Goal: Register for event/course

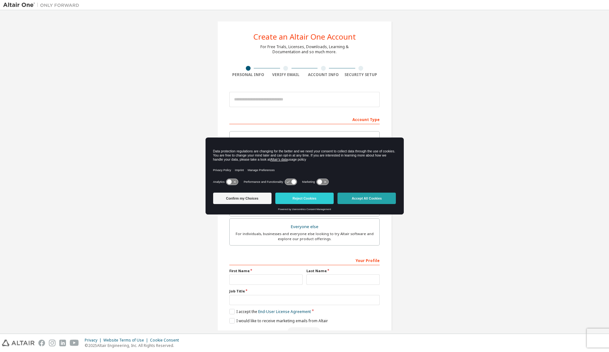
click at [386, 196] on button "Accept All Cookies" at bounding box center [366, 198] width 58 height 11
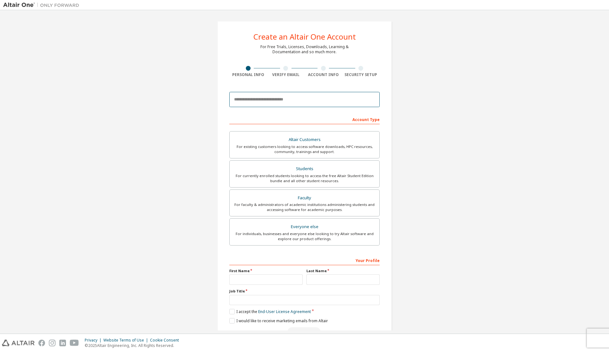
click at [282, 95] on input "email" at bounding box center [304, 99] width 150 height 15
type input "**********"
click at [338, 101] on input "**********" at bounding box center [304, 99] width 150 height 15
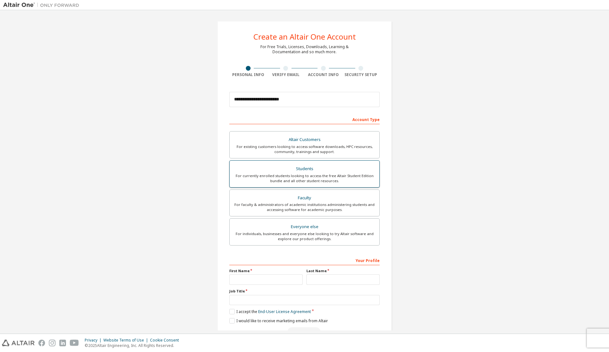
click at [346, 165] on div "Students" at bounding box center [304, 169] width 142 height 9
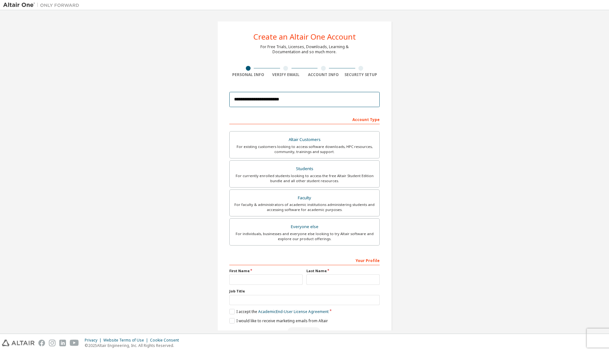
click at [324, 98] on input "**********" at bounding box center [304, 99] width 150 height 15
click at [289, 100] on input "email" at bounding box center [304, 99] width 150 height 15
type input "**********"
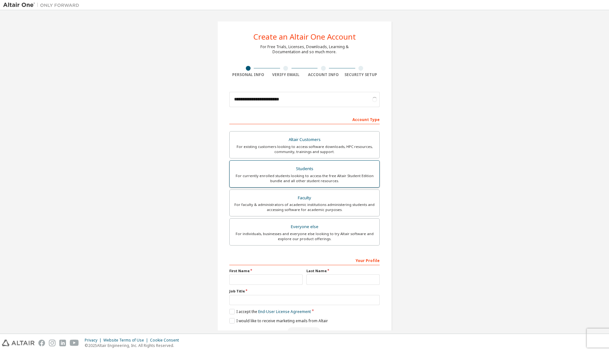
click at [346, 174] on div "For currently enrolled students looking to access the free Altair Student Editi…" at bounding box center [304, 178] width 142 height 10
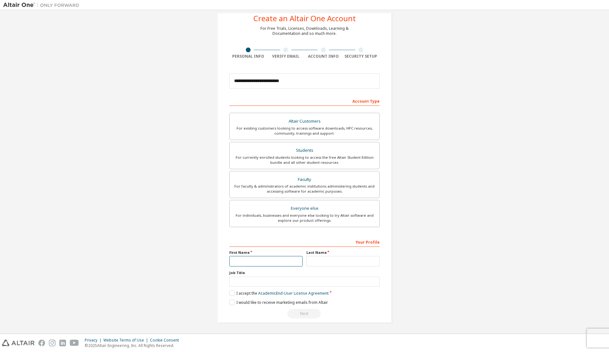
click at [293, 263] on input "text" at bounding box center [265, 261] width 73 height 10
type input "*****"
click at [318, 265] on input "text" at bounding box center [342, 261] width 73 height 10
type input "*****"
click at [306, 282] on input "text" at bounding box center [304, 282] width 150 height 10
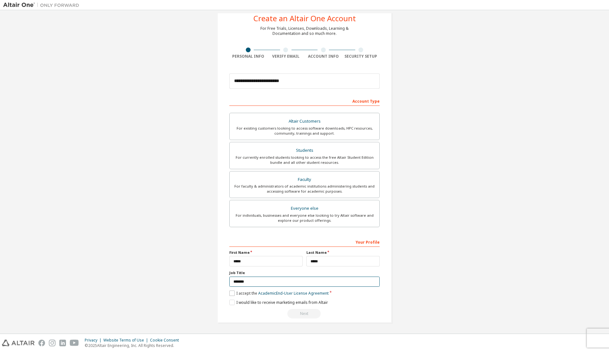
type input "*******"
click at [230, 295] on label "I accept the Academic End-User License Agreement" at bounding box center [278, 293] width 99 height 5
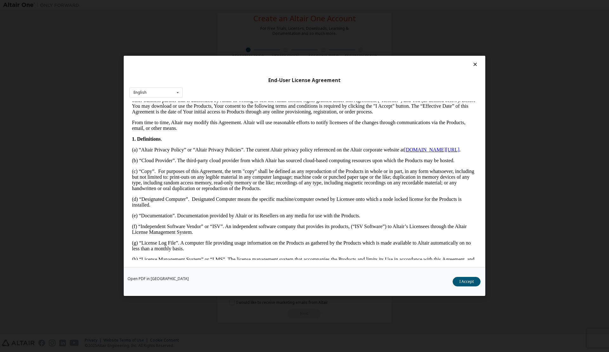
scroll to position [0, 0]
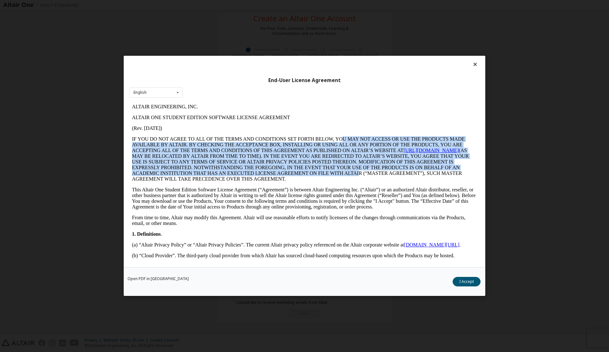
drag, startPoint x: 342, startPoint y: 136, endPoint x: 329, endPoint y: 172, distance: 38.0
click at [329, 172] on p "IF YOU DO NOT AGREE TO ALL OF THE TERMS AND CONDITIONS SET FORTH BELOW, YOU MAY…" at bounding box center [304, 159] width 345 height 46
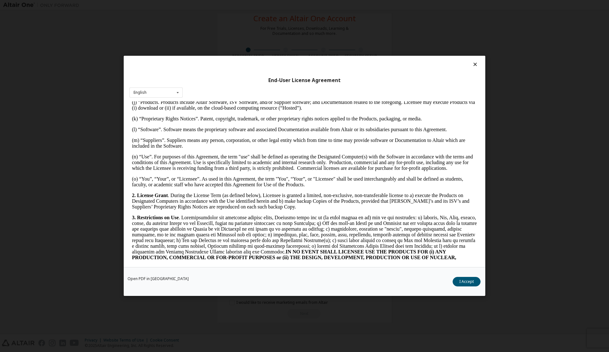
scroll to position [444, 0]
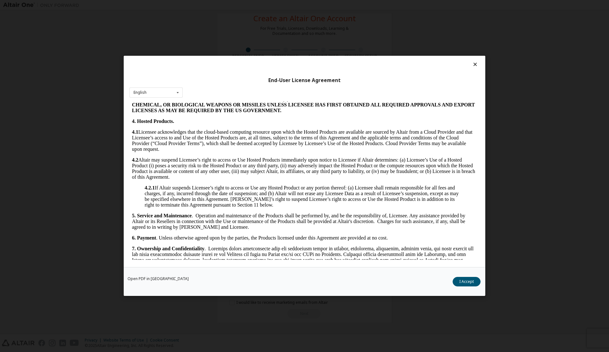
drag, startPoint x: 308, startPoint y: 157, endPoint x: 312, endPoint y: 176, distance: 19.8
click at [312, 176] on p "4.2 Altair may suspend Licensee’s right to access or Use Hosted Products immedi…" at bounding box center [304, 168] width 345 height 23
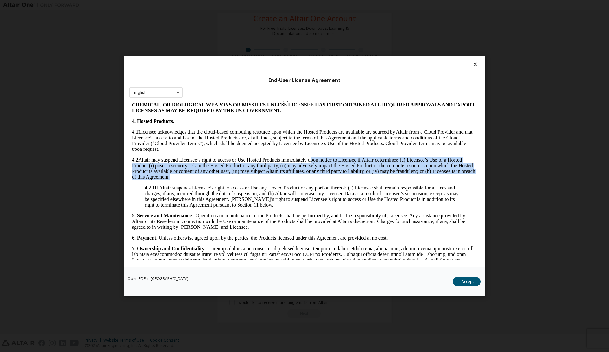
drag, startPoint x: 312, startPoint y: 176, endPoint x: 312, endPoint y: 161, distance: 14.9
click at [312, 161] on p "4.2 Altair may suspend Licensee’s right to access or Use Hosted Products immedi…" at bounding box center [304, 168] width 345 height 23
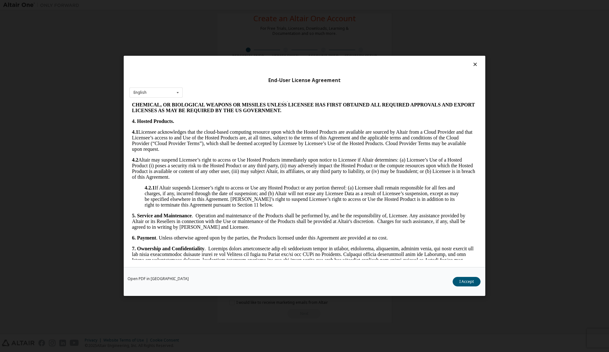
scroll to position [476, 0]
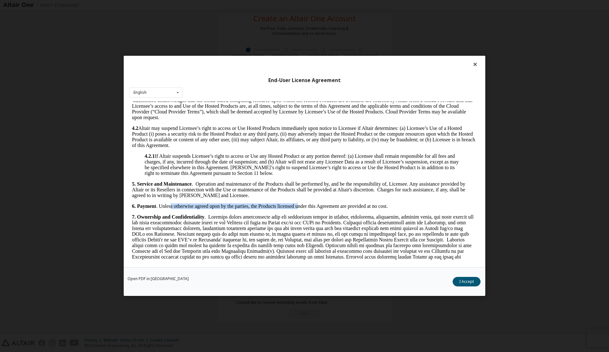
drag, startPoint x: 172, startPoint y: 207, endPoint x: 298, endPoint y: 205, distance: 126.5
click at [298, 205] on p "6. Payment . Unless otherwise agreed upon by the parties, the Products licensed…" at bounding box center [304, 207] width 345 height 6
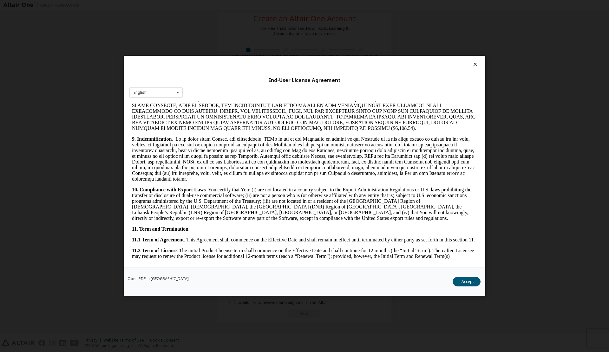
scroll to position [761, 0]
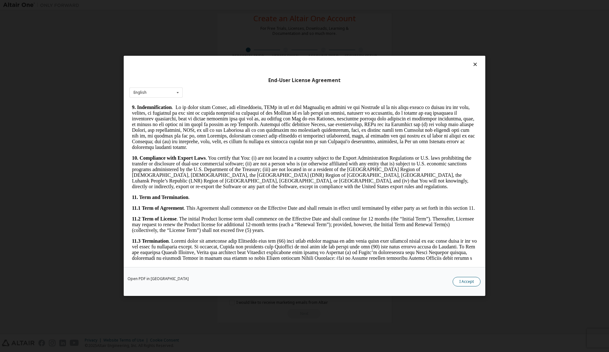
click at [465, 281] on button "I Accept" at bounding box center [466, 282] width 28 height 10
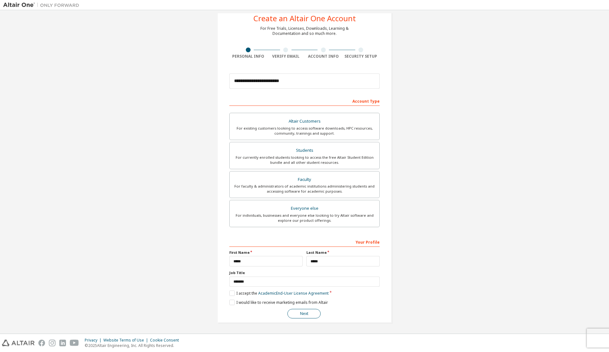
click at [300, 312] on button "Next" at bounding box center [303, 314] width 33 height 10
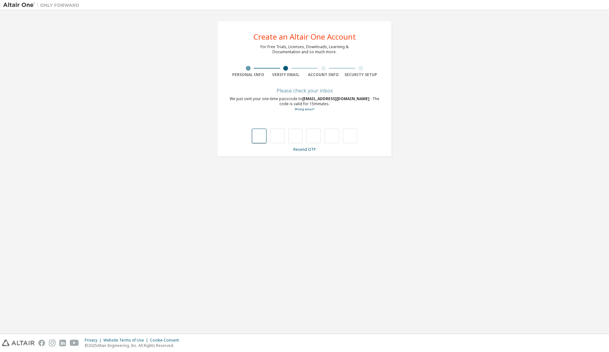
type input "*"
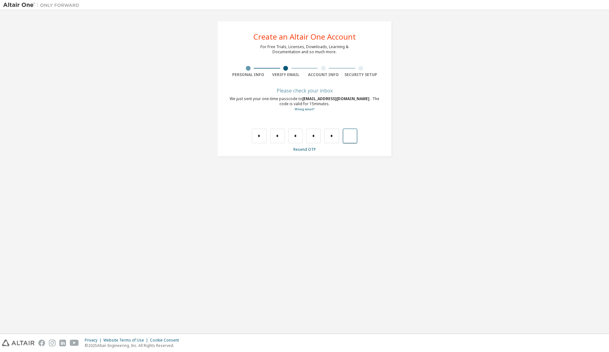
type input "*"
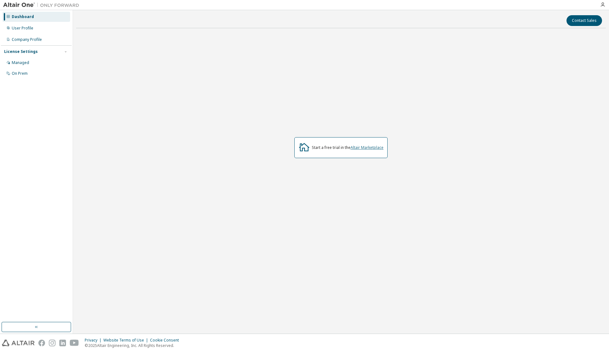
click at [370, 147] on link "Altair Marketplace" at bounding box center [366, 147] width 33 height 5
click at [336, 144] on div "Start a free trial in the Altair Marketplace" at bounding box center [340, 147] width 93 height 21
click at [331, 148] on div "Start a free trial in the Altair Marketplace" at bounding box center [348, 147] width 72 height 5
click at [304, 147] on icon at bounding box center [303, 146] width 11 height 11
click at [342, 155] on div "Start a free trial in the Altair Marketplace" at bounding box center [340, 147] width 93 height 21
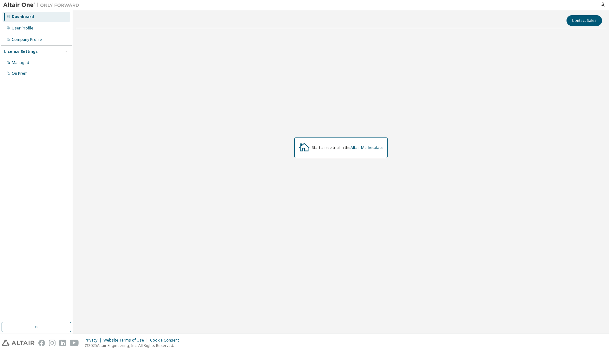
click at [333, 149] on div "Start a free trial in the Altair Marketplace" at bounding box center [348, 147] width 72 height 5
drag, startPoint x: 332, startPoint y: 148, endPoint x: 321, endPoint y: 148, distance: 10.5
click at [331, 148] on div "Start a free trial in the Altair Marketplace" at bounding box center [348, 147] width 72 height 5
click at [318, 148] on div "Start a free trial in the Altair Marketplace" at bounding box center [348, 147] width 72 height 5
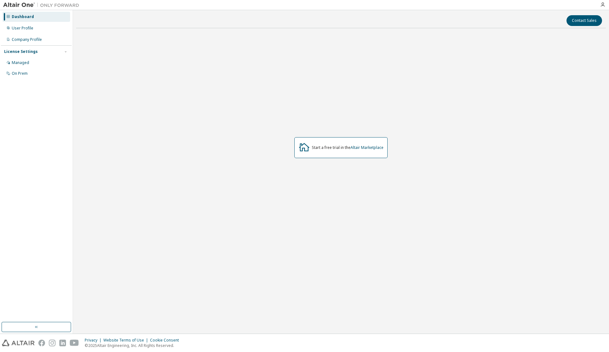
click at [308, 148] on icon at bounding box center [303, 146] width 11 height 11
click at [303, 148] on icon at bounding box center [304, 147] width 10 height 8
click at [324, 147] on div "Start a free trial in the Altair Marketplace" at bounding box center [348, 147] width 72 height 5
click at [330, 148] on div "Start a free trial in the Altair Marketplace" at bounding box center [348, 147] width 72 height 5
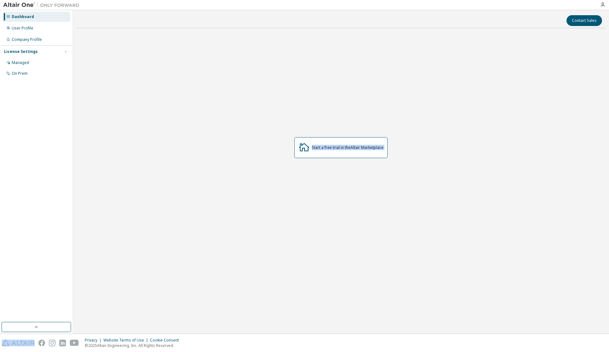
click at [330, 148] on div "Start a free trial in the Altair Marketplace" at bounding box center [348, 147] width 72 height 5
click at [335, 149] on div "Start a free trial in the Altair Marketplace" at bounding box center [348, 147] width 72 height 5
click at [344, 149] on div "Start a free trial in the Altair Marketplace" at bounding box center [348, 147] width 72 height 5
click at [359, 149] on link "Altair Marketplace" at bounding box center [366, 147] width 33 height 5
